Goal: Communication & Community: Share content

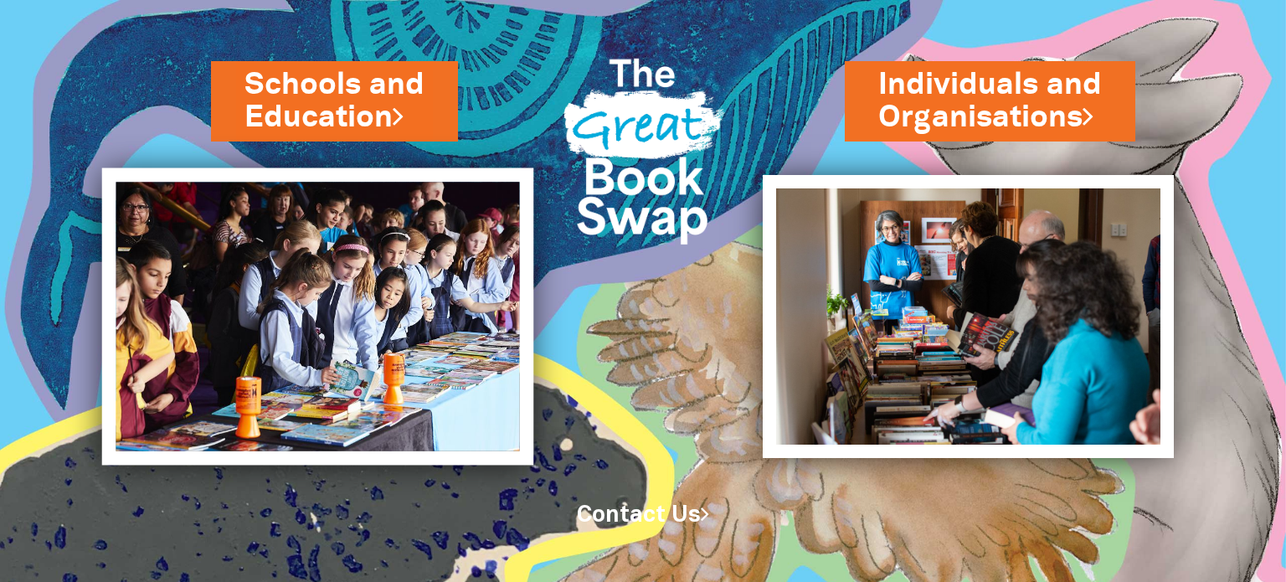
click at [352, 290] on img at bounding box center [317, 316] width 432 height 297
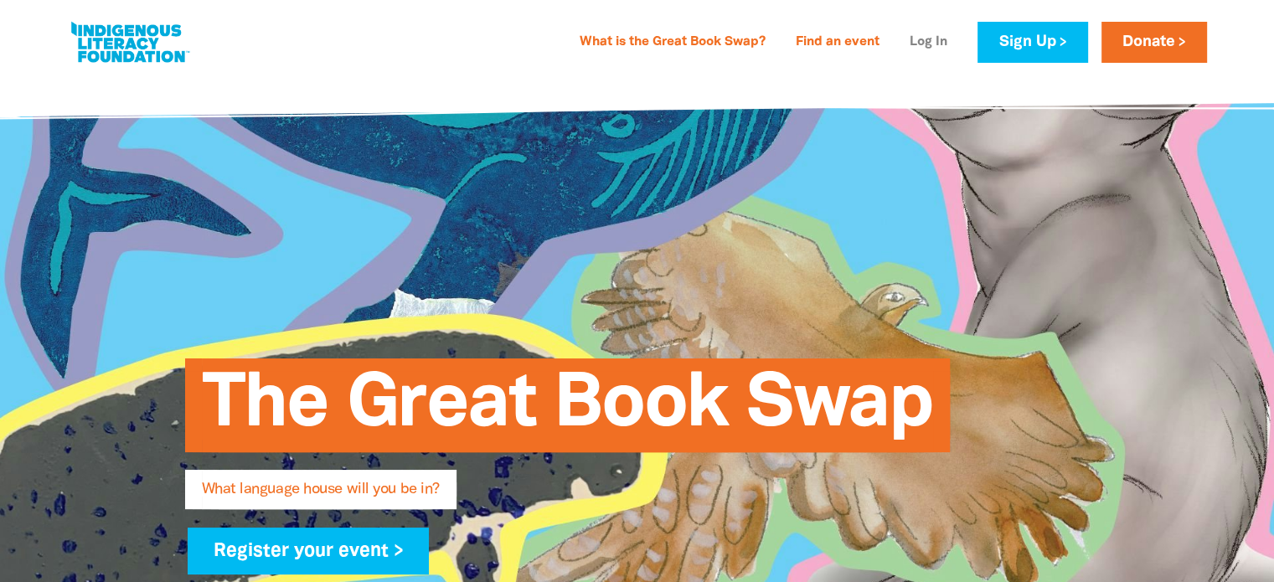
type input "[EMAIL_ADDRESS][DOMAIN_NAME]"
click at [918, 33] on link "Log In" at bounding box center [929, 42] width 58 height 27
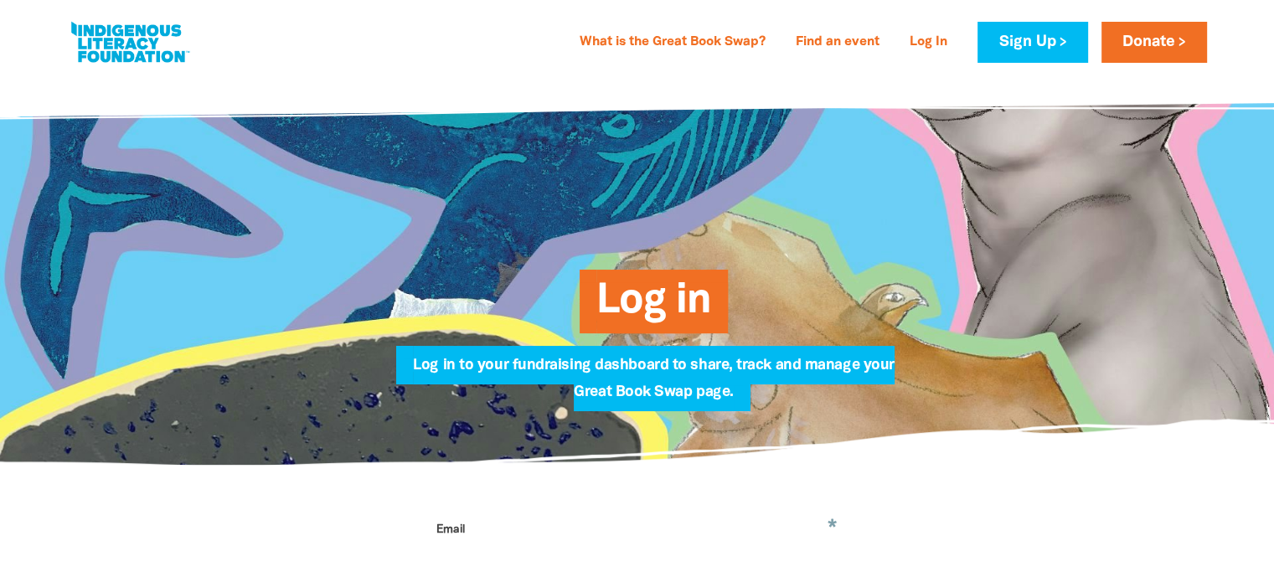
type input "[EMAIL_ADDRESS][DOMAIN_NAME]"
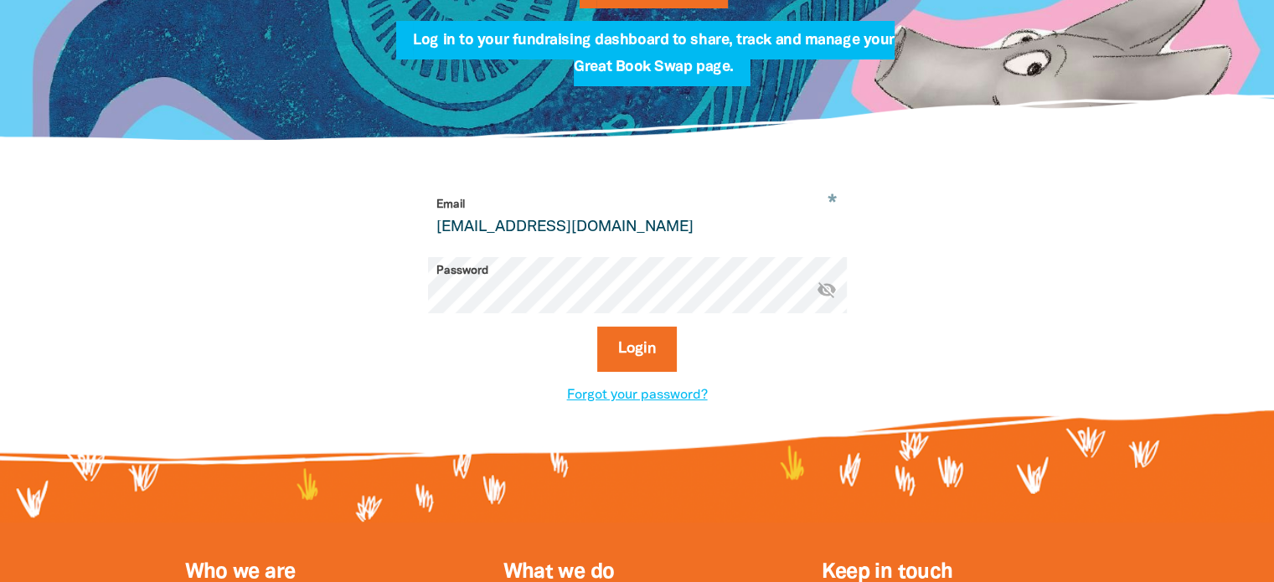
scroll to position [328, 0]
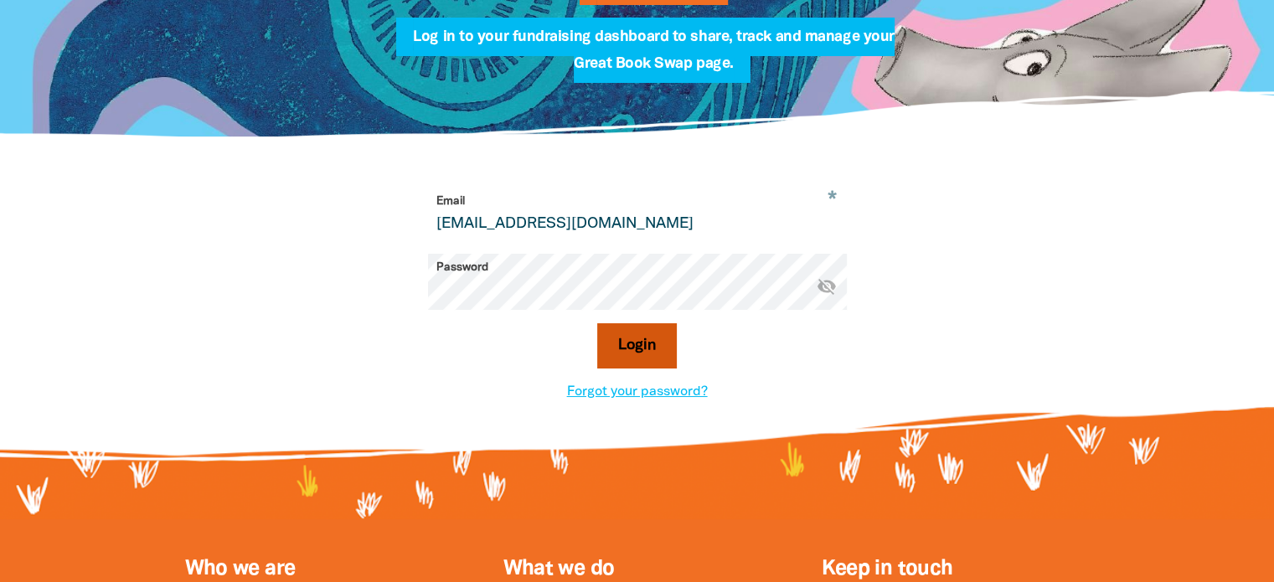
click at [617, 343] on button "Login" at bounding box center [637, 345] width 80 height 45
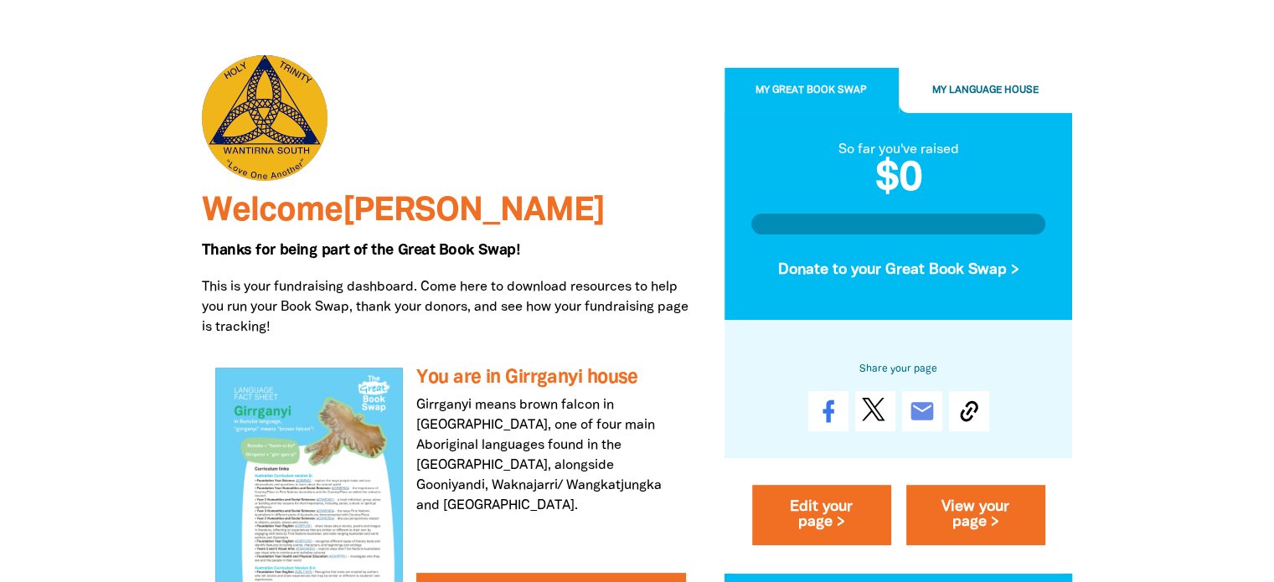
scroll to position [117, 0]
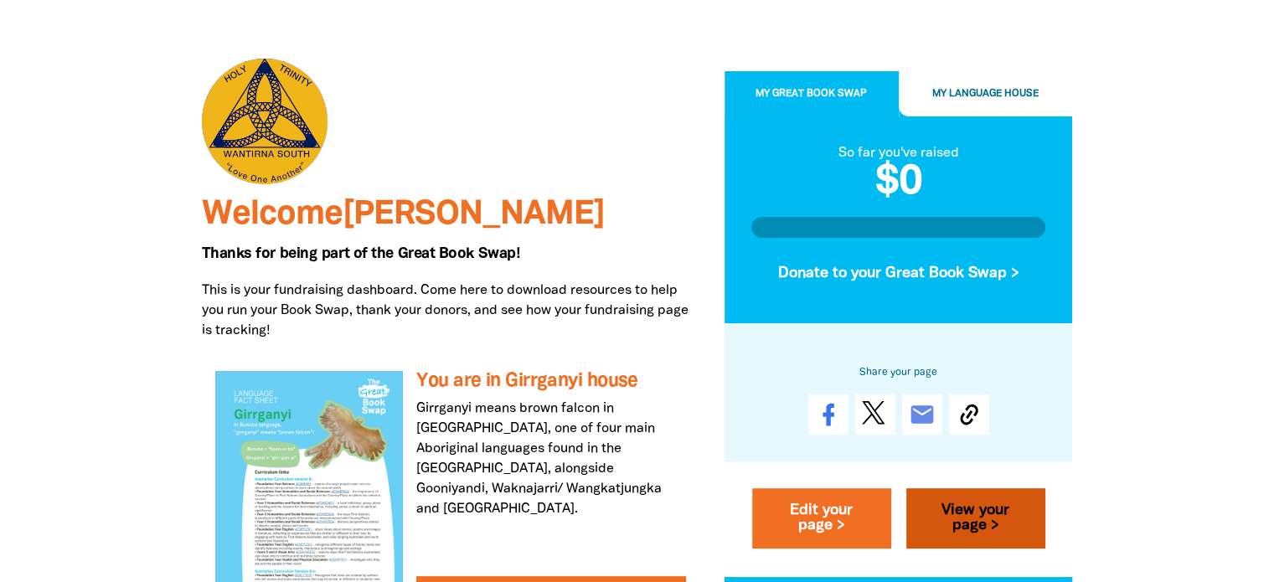
click at [973, 503] on link "View your page >" at bounding box center [975, 519] width 139 height 60
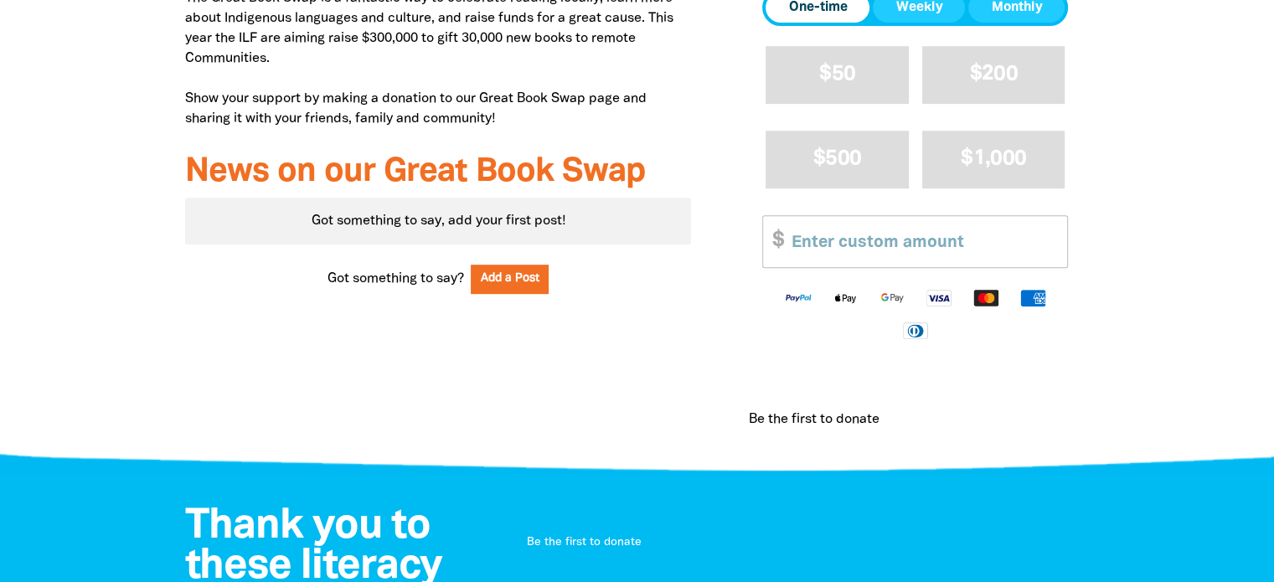
scroll to position [728, 0]
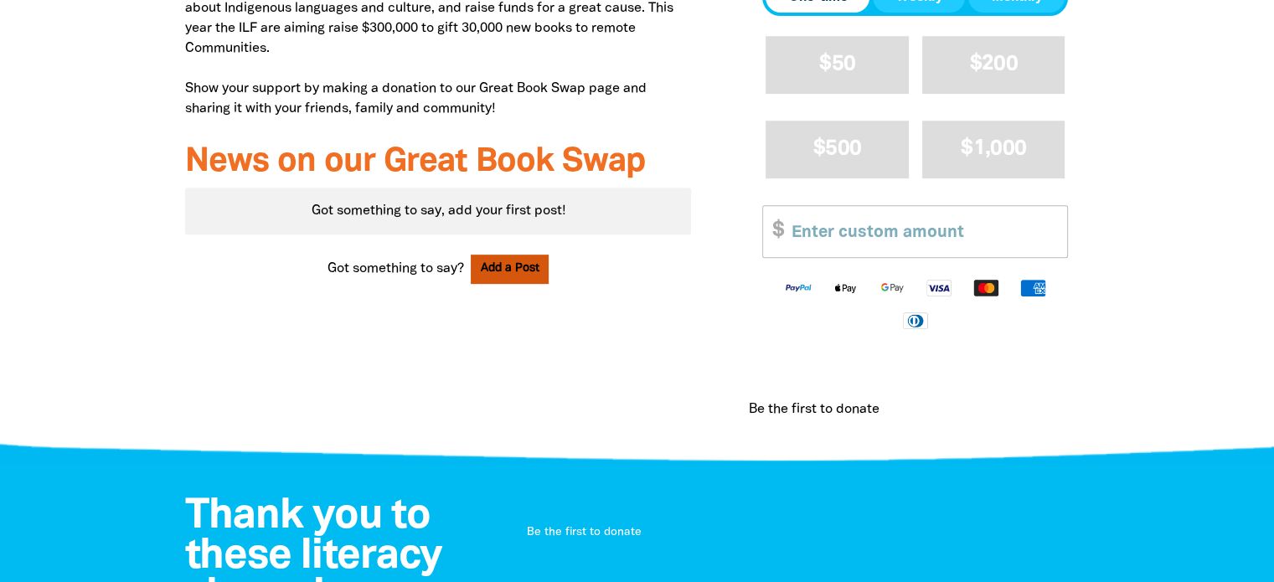
click at [497, 273] on button "Add a Post" at bounding box center [510, 269] width 79 height 29
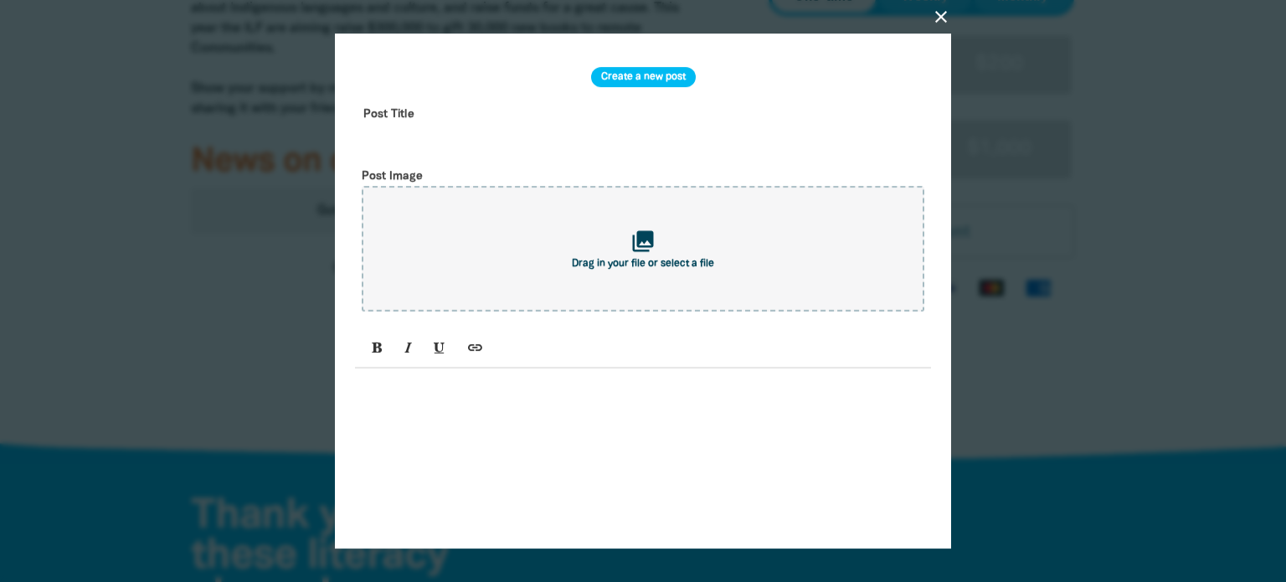
click at [937, 16] on icon "close" at bounding box center [941, 17] width 20 height 20
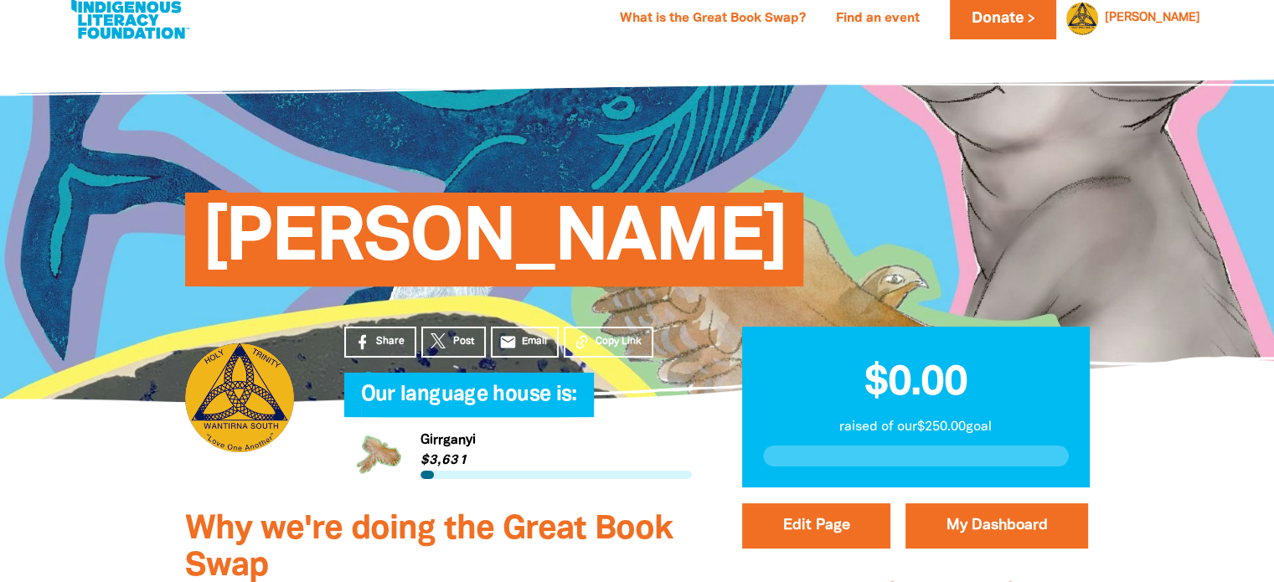
scroll to position [0, 0]
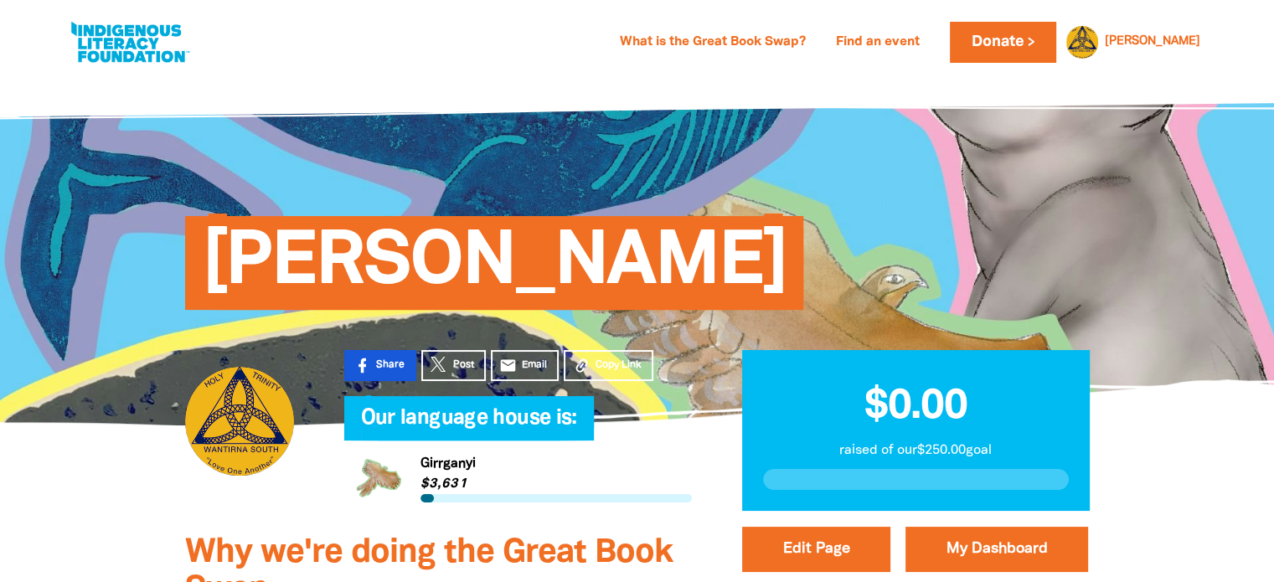
click at [373, 363] on link "Share" at bounding box center [380, 365] width 72 height 31
